Goal: Check status: Check status

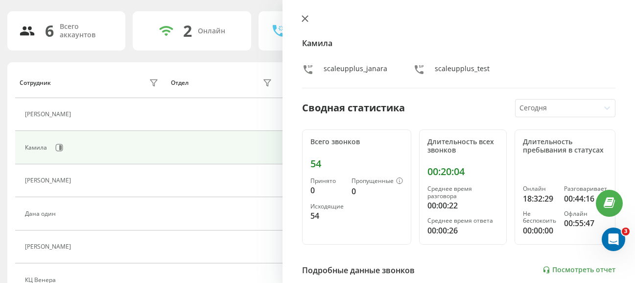
click at [306, 21] on icon at bounding box center [305, 18] width 7 height 7
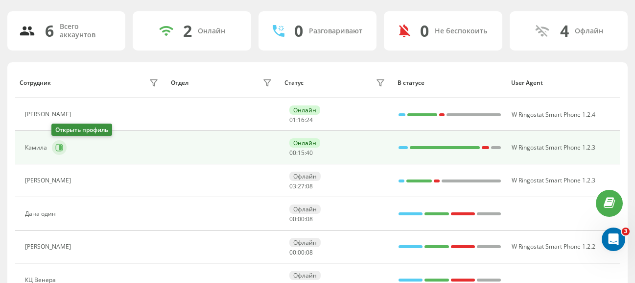
click at [59, 150] on icon at bounding box center [59, 148] width 8 height 8
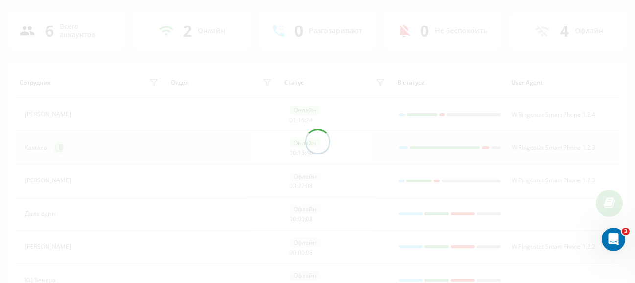
click at [59, 150] on div at bounding box center [317, 141] width 635 height 283
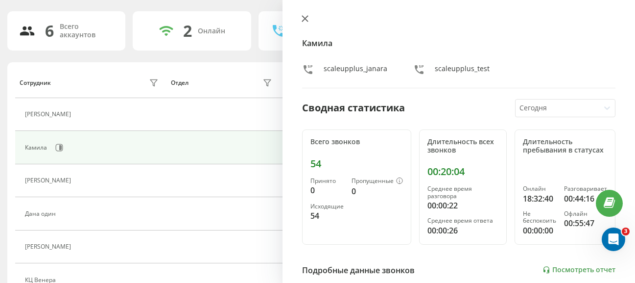
click at [304, 17] on icon at bounding box center [305, 19] width 6 height 6
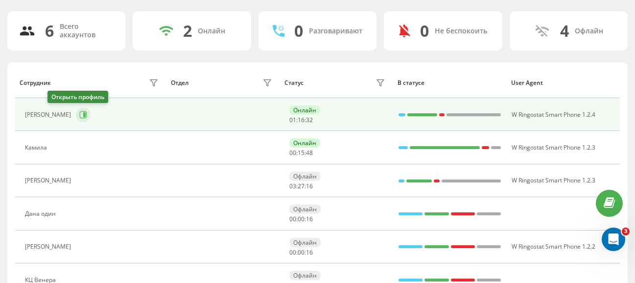
click at [79, 115] on icon at bounding box center [83, 115] width 8 height 8
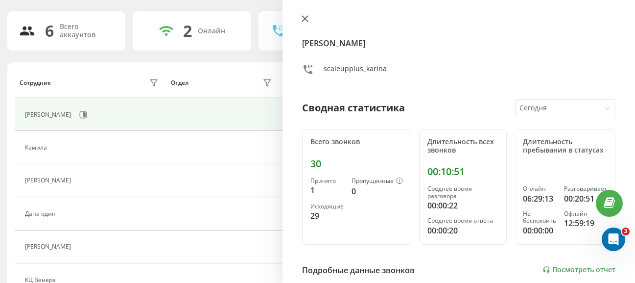
click at [305, 18] on icon at bounding box center [305, 19] width 6 height 6
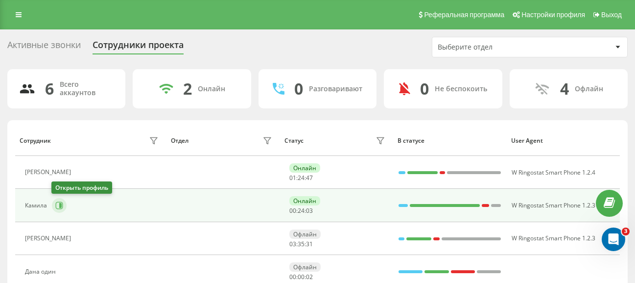
click at [56, 205] on icon at bounding box center [59, 205] width 7 height 7
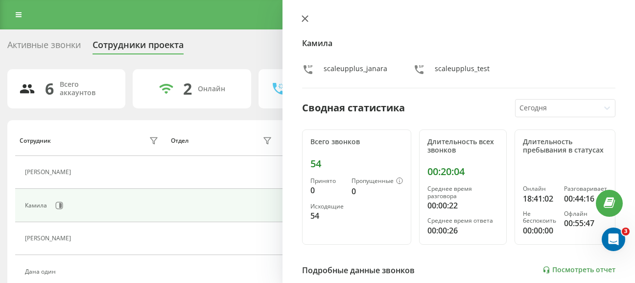
click at [307, 17] on icon at bounding box center [305, 19] width 6 height 6
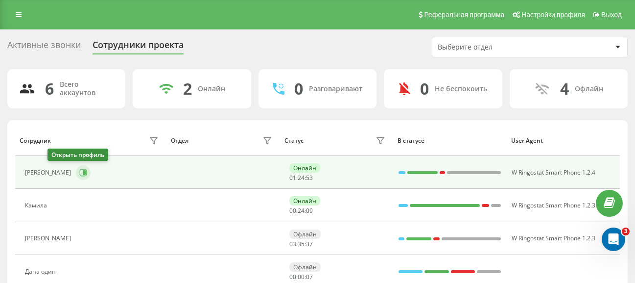
click at [83, 172] on icon at bounding box center [84, 172] width 2 height 5
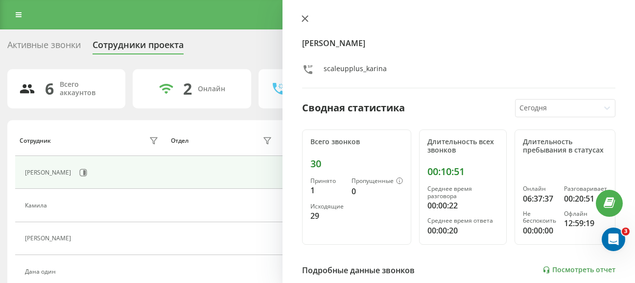
drag, startPoint x: 240, startPoint y: 120, endPoint x: 306, endPoint y: 21, distance: 119.0
click at [306, 21] on icon at bounding box center [305, 18] width 7 height 7
